Goal: Find contact information: Find contact information

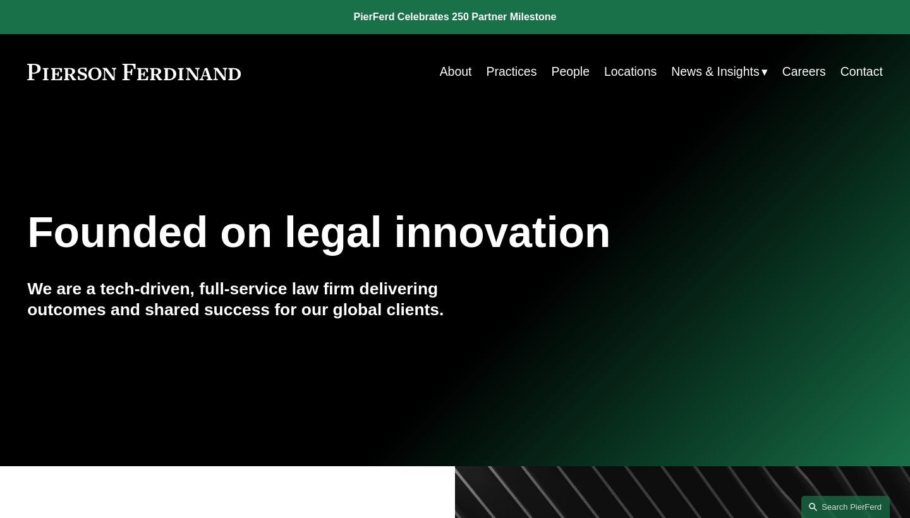
click at [804, 77] on link "Careers" at bounding box center [804, 71] width 44 height 25
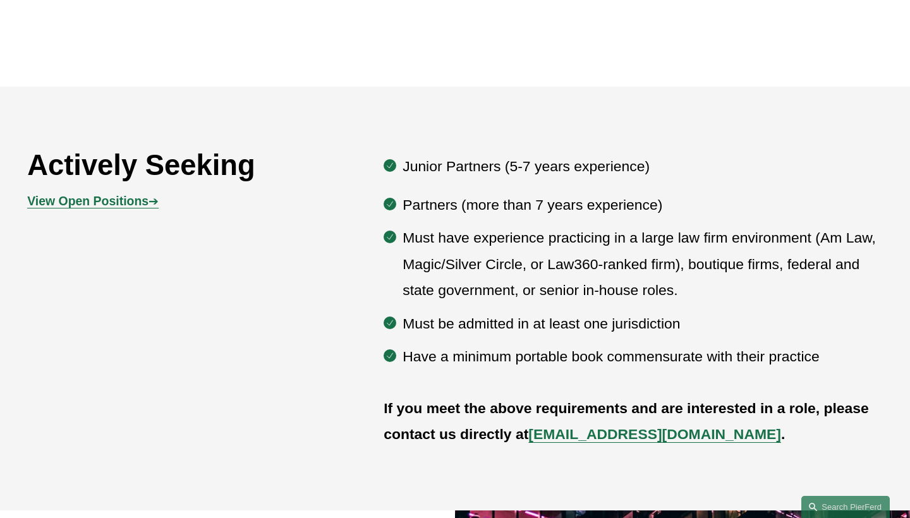
scroll to position [709, 0]
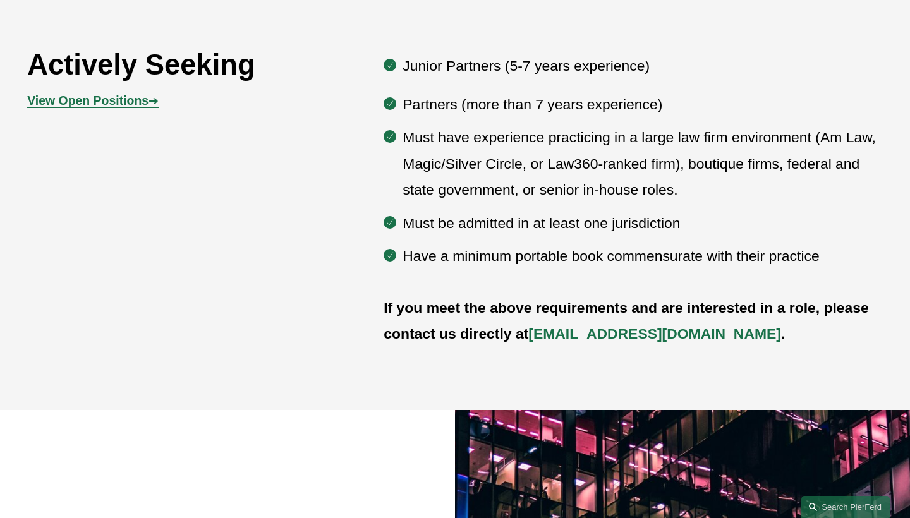
drag, startPoint x: 691, startPoint y: 334, endPoint x: 534, endPoint y: 335, distance: 157.3
click at [534, 335] on p "If you meet the above requirements and are interested in a role, please contact…" at bounding box center [632, 321] width 499 height 52
copy p "[EMAIL_ADDRESS][DOMAIN_NAME] ."
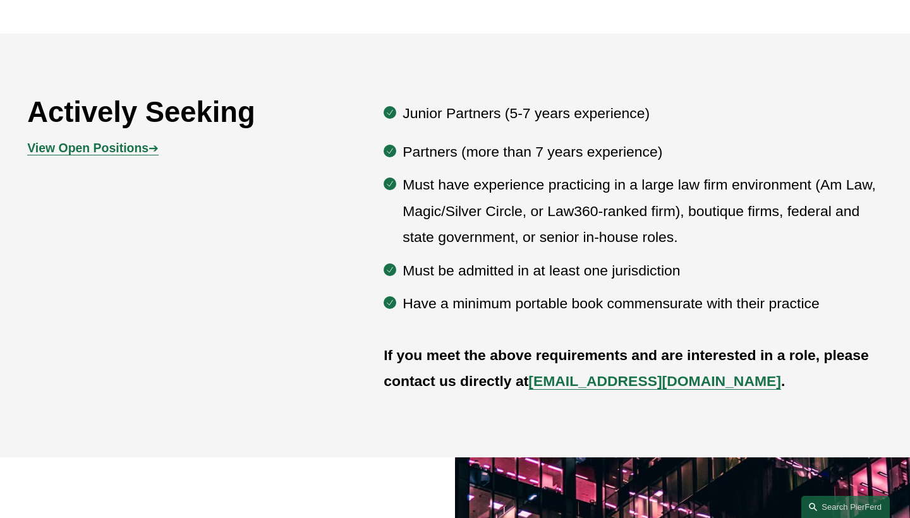
scroll to position [737, 0]
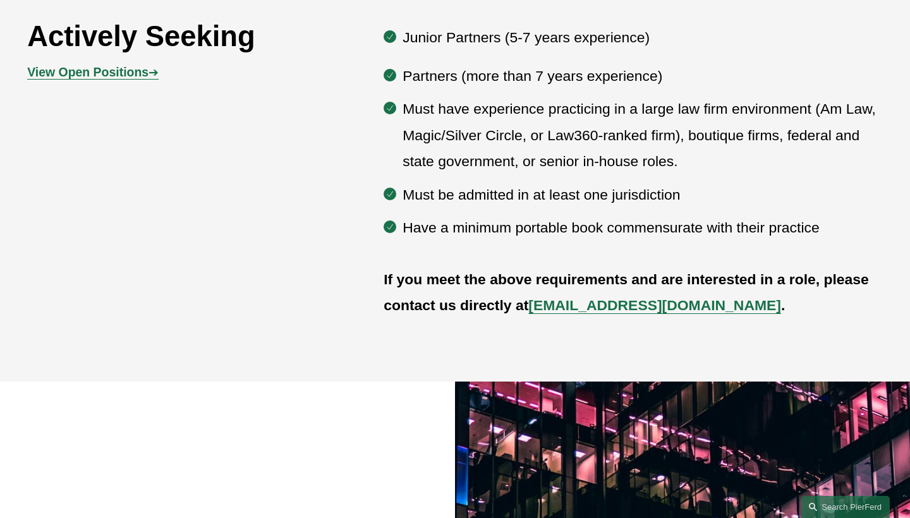
click at [701, 313] on p "If you meet the above requirements and are interested in a role, please contact…" at bounding box center [632, 293] width 499 height 52
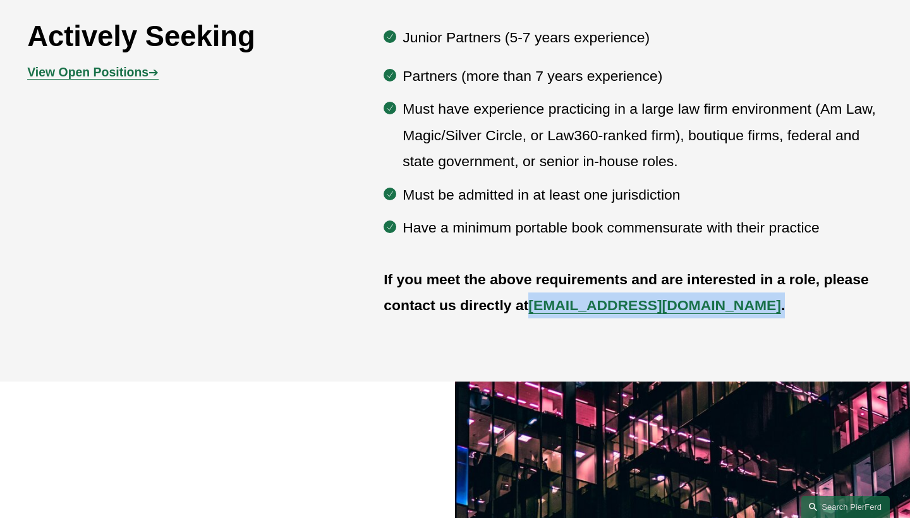
drag, startPoint x: 698, startPoint y: 308, endPoint x: 531, endPoint y: 307, distance: 166.8
click at [531, 307] on p "If you meet the above requirements and are interested in a role, please contact…" at bounding box center [632, 293] width 499 height 52
drag, startPoint x: 531, startPoint y: 307, endPoint x: 672, endPoint y: 304, distance: 140.9
click at [672, 304] on p "If you meet the above requirements and are interested in a role, please contact…" at bounding box center [632, 293] width 499 height 52
copy p "recruit@pierferd.com"
